Goal: Transaction & Acquisition: Purchase product/service

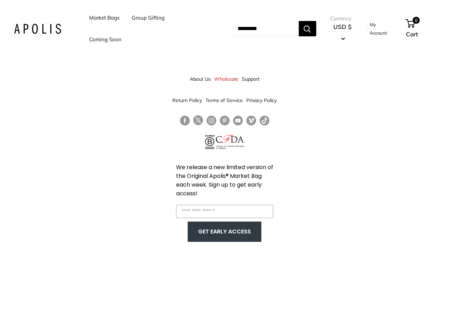
click at [104, 38] on link "Coming Soon" at bounding box center [105, 40] width 33 height 10
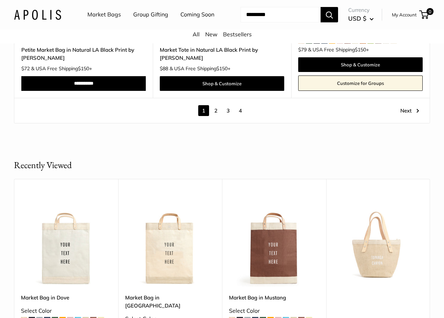
scroll to position [3778, 0]
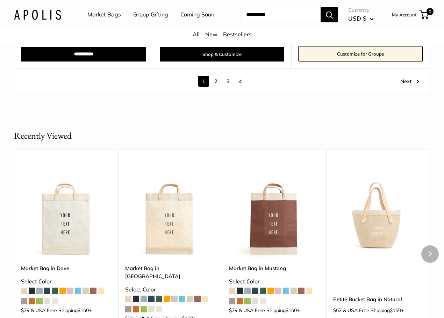
click at [0, 0] on img at bounding box center [0, 0] width 0 height 0
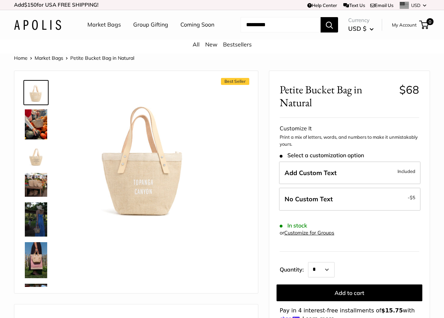
click at [40, 131] on img at bounding box center [36, 124] width 22 height 30
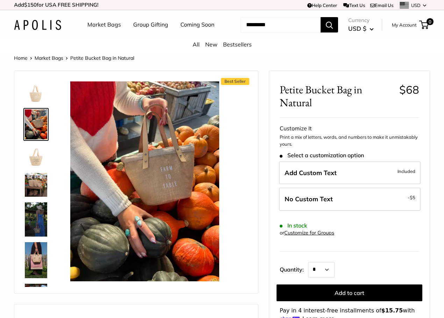
click at [36, 188] on img at bounding box center [36, 185] width 22 height 24
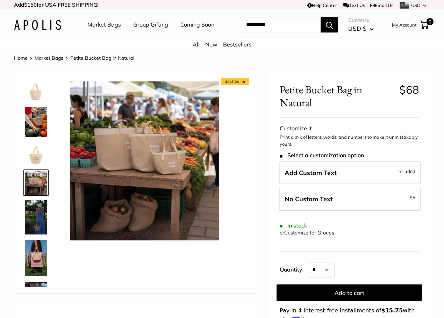
click at [33, 222] on img at bounding box center [36, 217] width 22 height 34
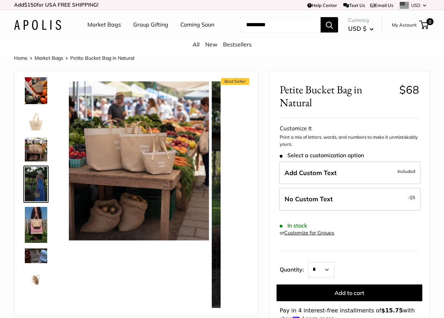
scroll to position [37, 0]
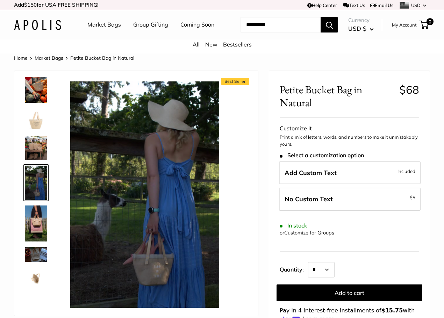
click at [36, 227] on img at bounding box center [36, 224] width 22 height 36
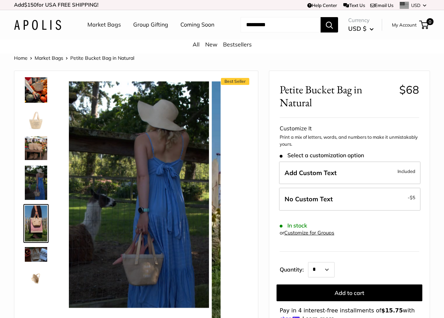
scroll to position [78, 0]
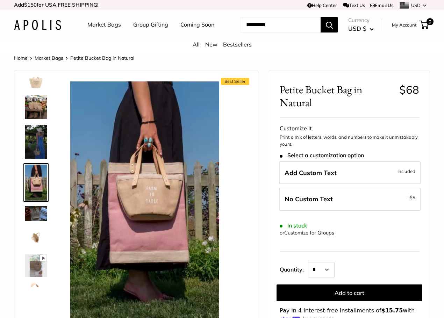
click at [37, 220] on img at bounding box center [36, 213] width 22 height 14
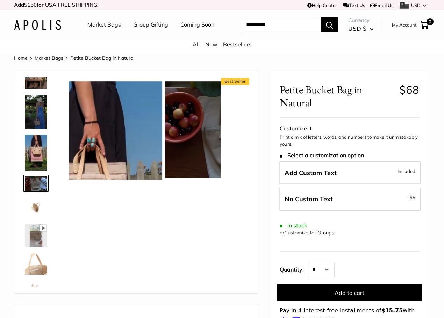
scroll to position [108, 0]
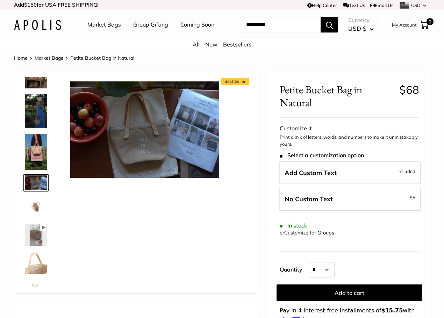
click at [36, 270] on img at bounding box center [36, 263] width 22 height 22
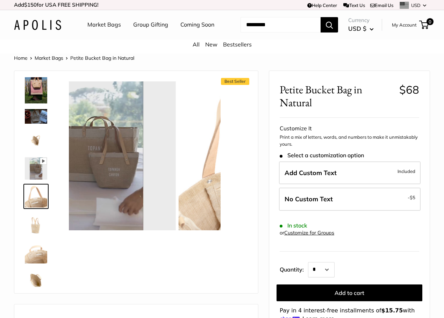
scroll to position [189, 0]
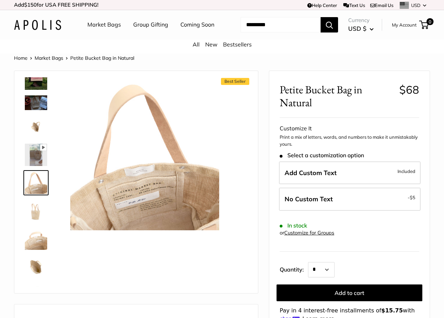
click at [32, 218] on img at bounding box center [36, 211] width 22 height 22
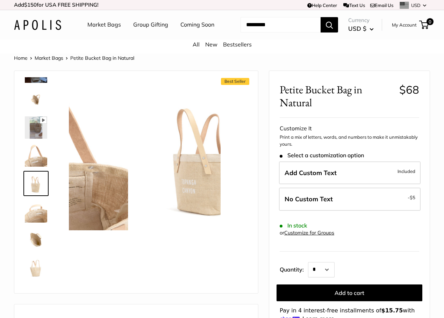
scroll to position [217, 0]
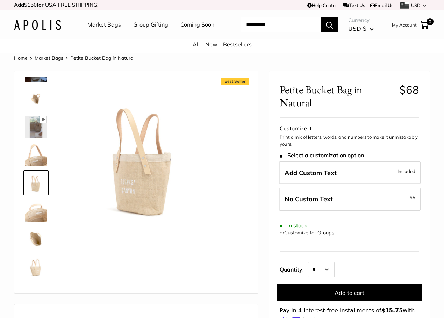
click at [38, 221] on img at bounding box center [36, 211] width 22 height 22
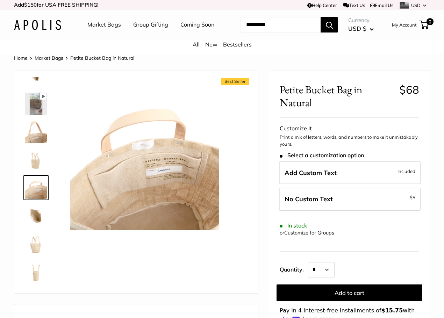
click at [37, 224] on img at bounding box center [36, 216] width 22 height 22
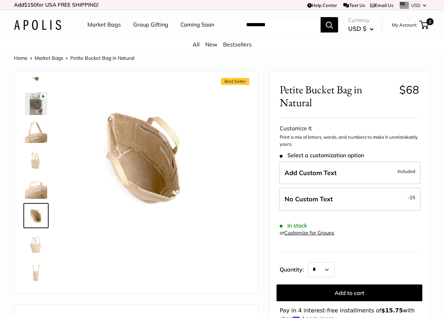
click at [35, 255] on img at bounding box center [36, 244] width 22 height 22
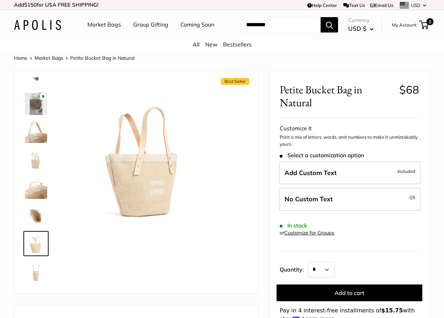
click at [36, 281] on img at bounding box center [36, 272] width 22 height 22
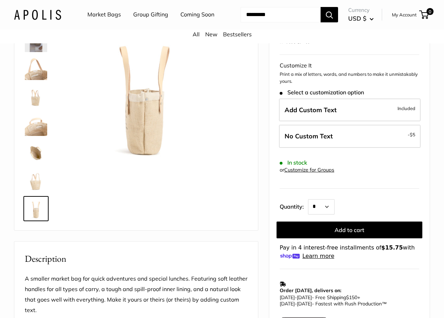
scroll to position [70, 0]
